Goal: Find specific page/section: Locate a particular part of the current website

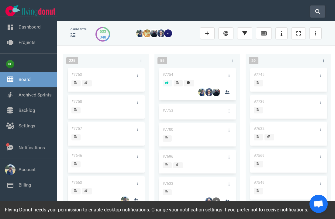
click at [317, 12] on icon at bounding box center [317, 11] width 5 height 5
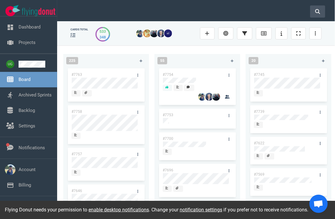
scroll to position [30, 0]
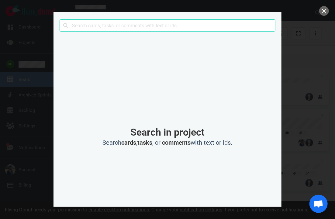
click at [216, 20] on input "text" at bounding box center [168, 25] width 216 height 12
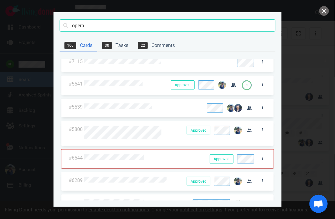
scroll to position [118, 0]
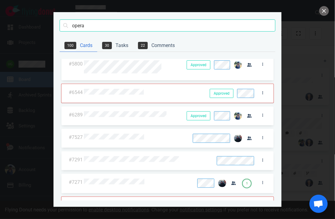
type input "opera"
click at [324, 9] on button "close" at bounding box center [324, 11] width 10 height 10
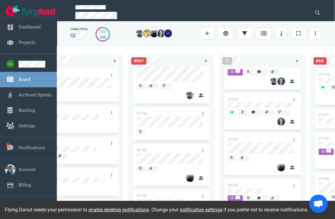
scroll to position [23, 0]
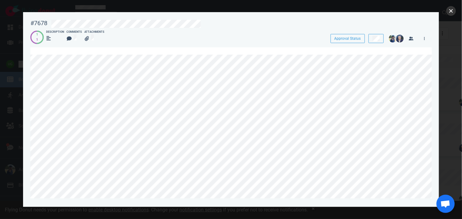
click at [334, 13] on button "close" at bounding box center [451, 11] width 10 height 10
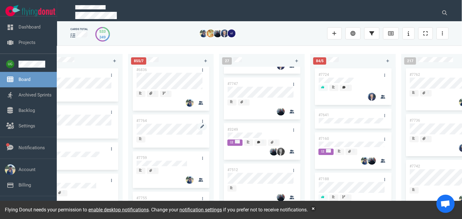
scroll to position [89, 0]
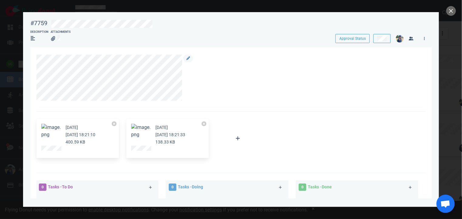
click at [326, 63] on div at bounding box center [227, 78] width 383 height 46
